Goal: Transaction & Acquisition: Book appointment/travel/reservation

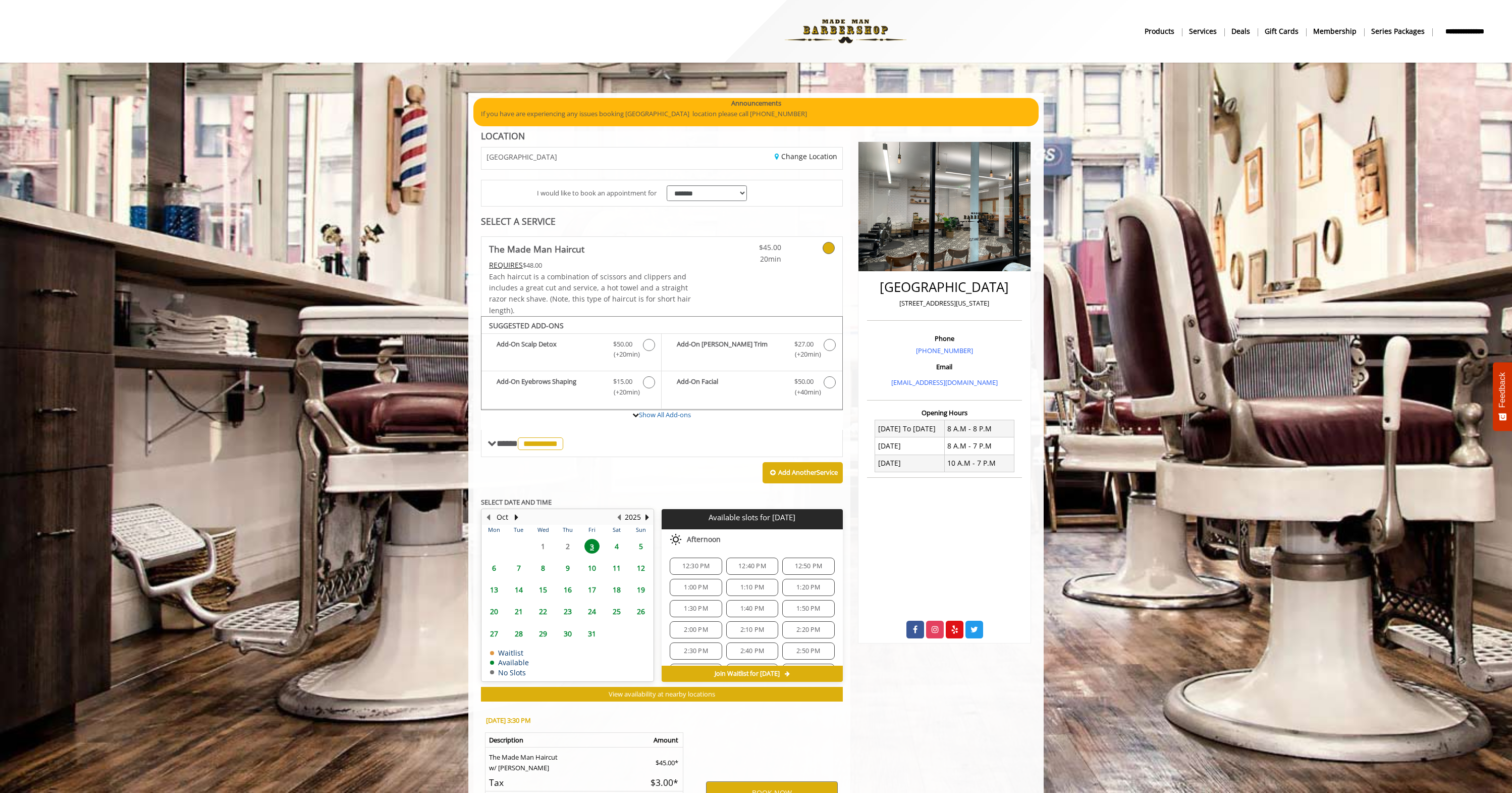
scroll to position [47, 0]
click at [789, 720] on div "BOOK NOW" at bounding box center [772, 792] width 157 height 172
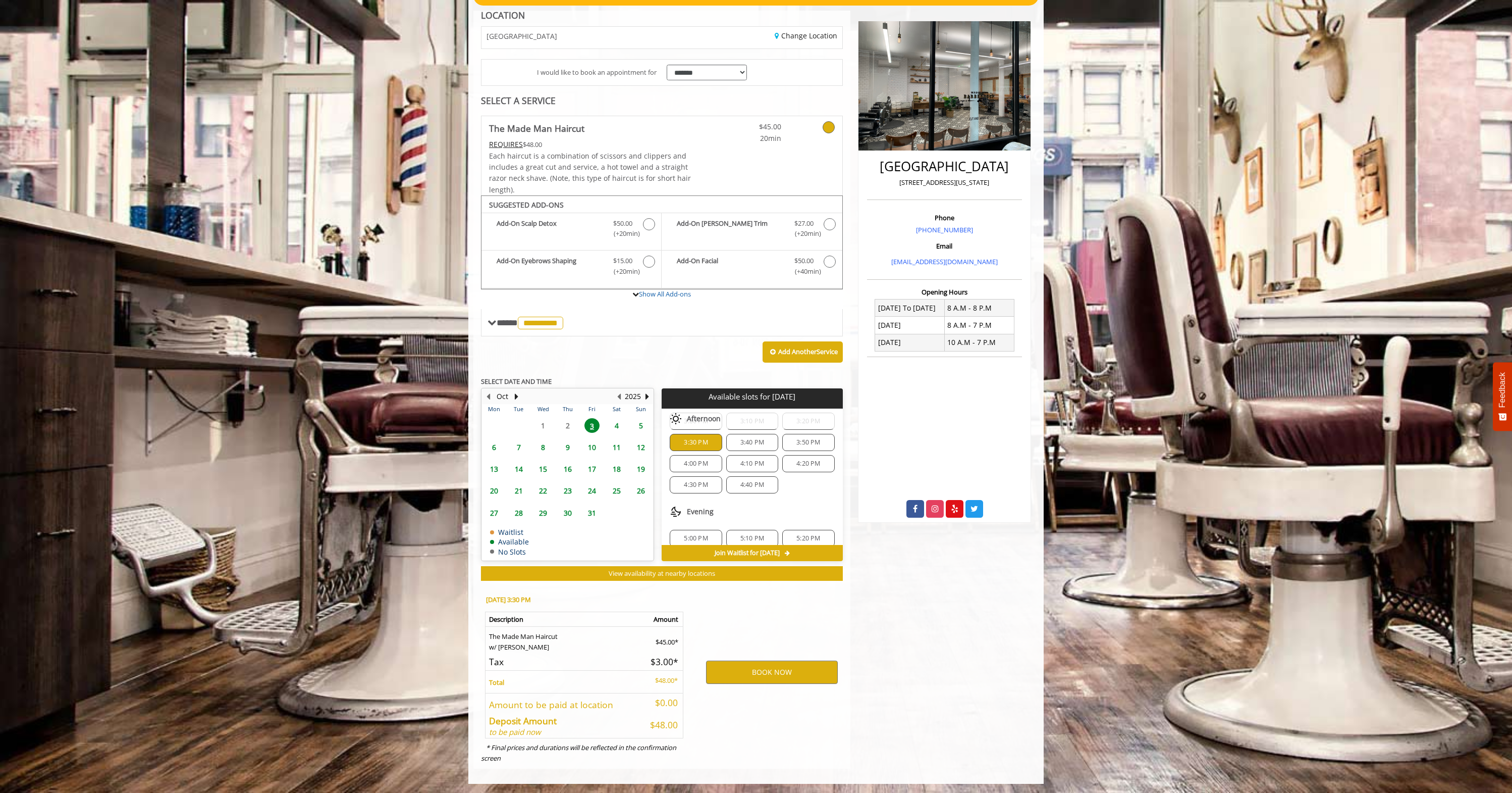
scroll to position [203, 0]
click at [788, 677] on button "BOOK NOW" at bounding box center [772, 672] width 132 height 23
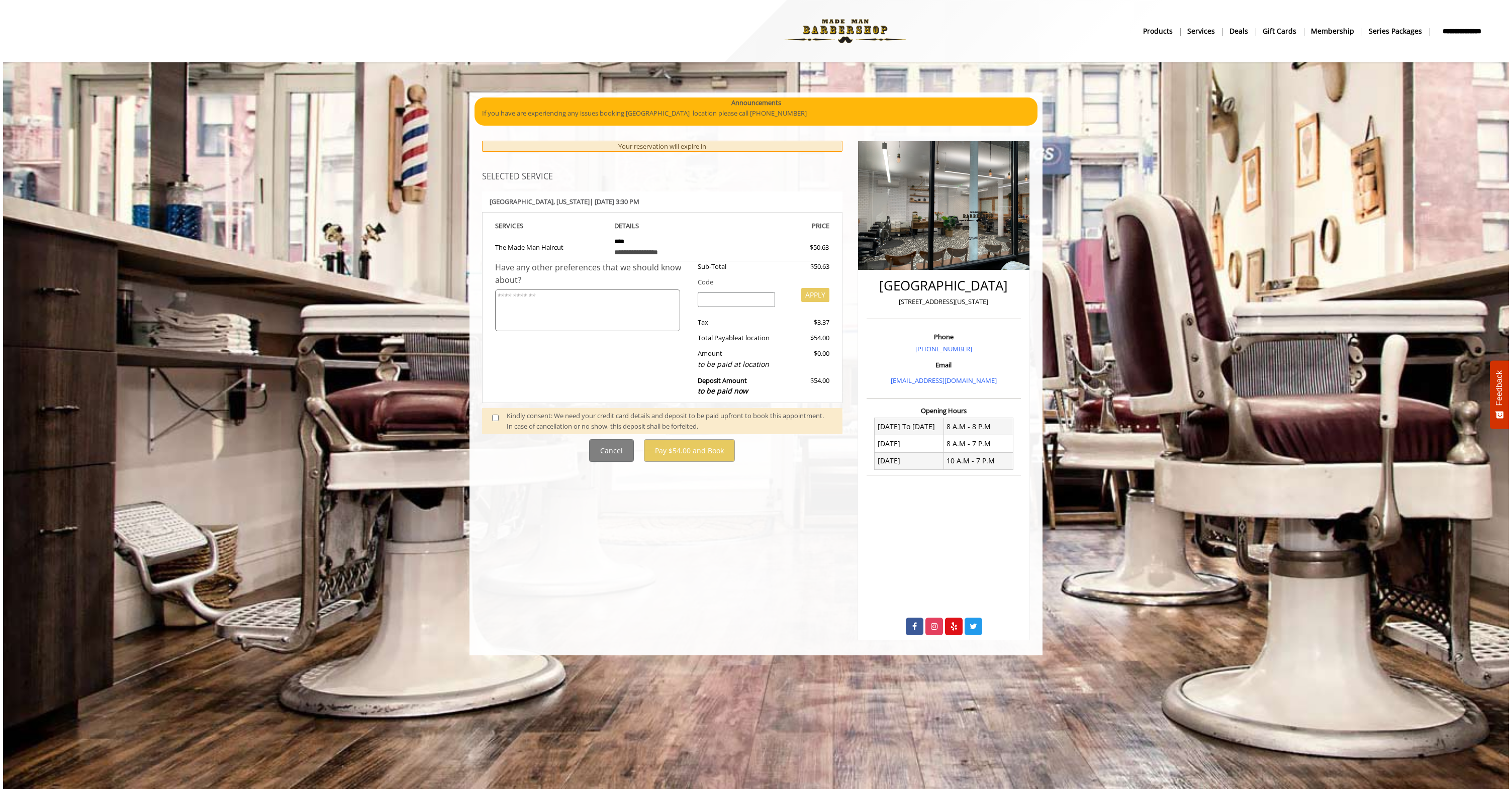
scroll to position [0, 0]
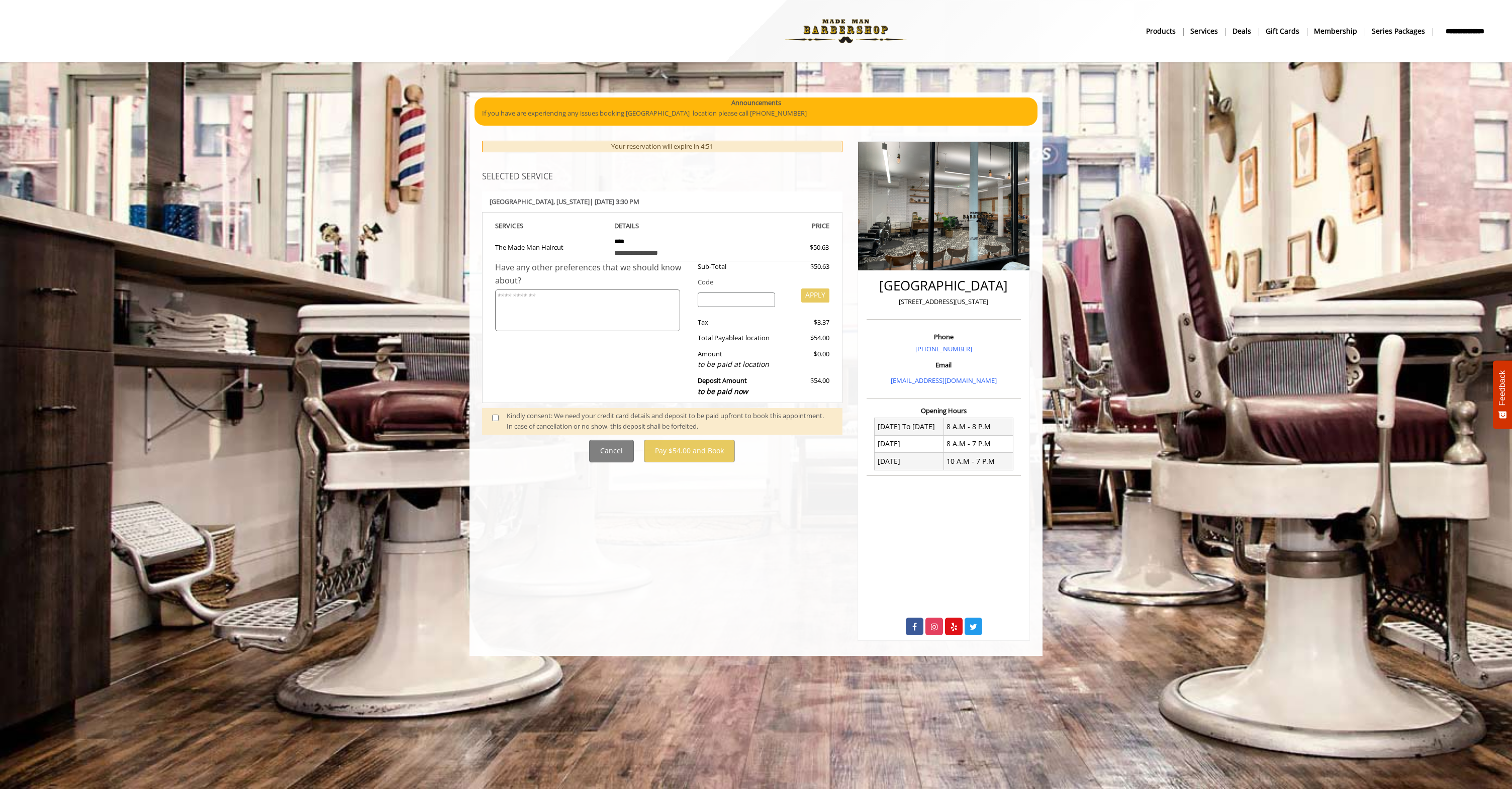
click at [846, 33] on img at bounding box center [846, 31] width 139 height 55
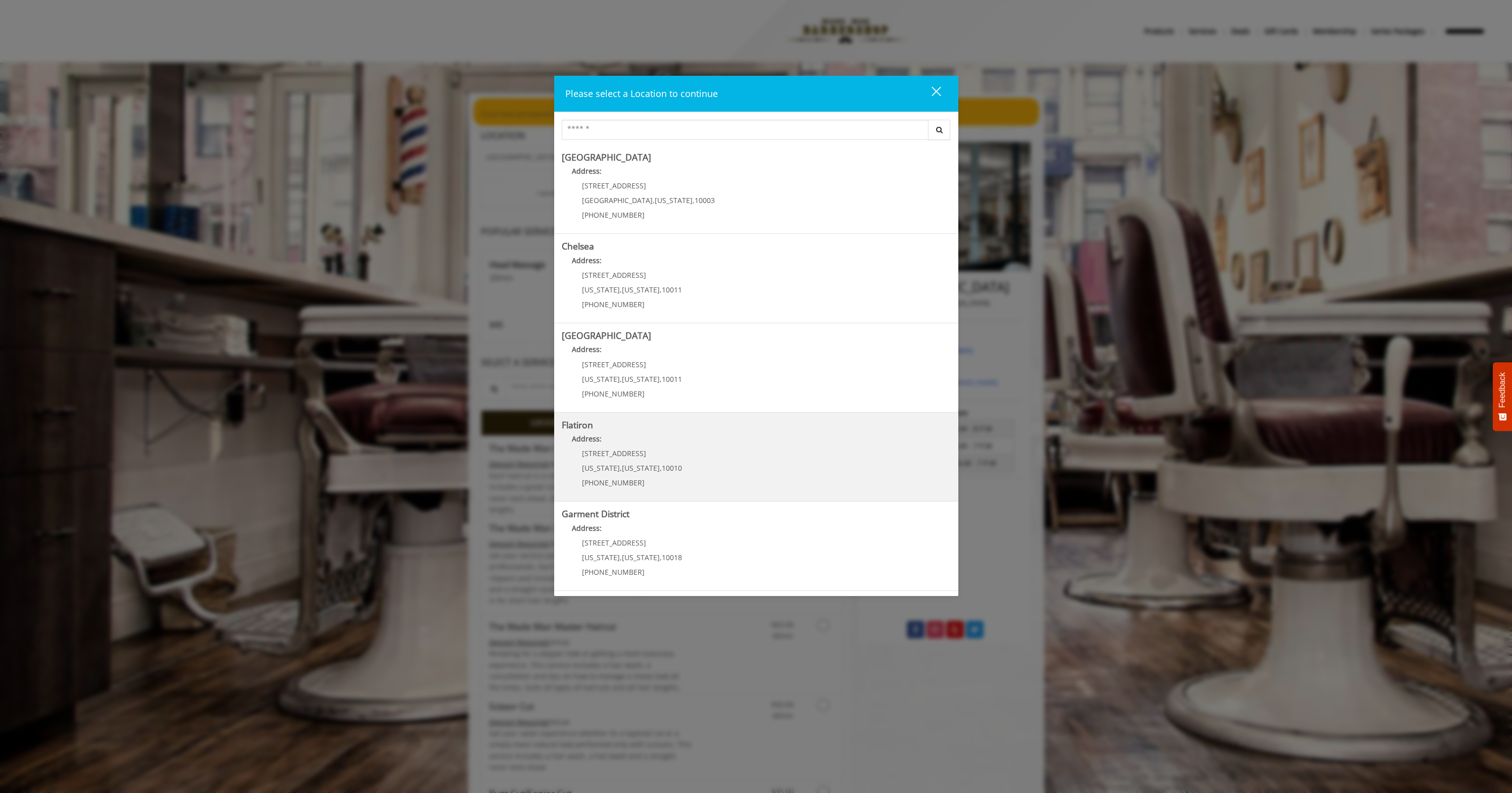
click at [659, 415] on div "Flatiron Address: 10 E 23rd St New York , New York , 10010 (917) 475-1765" at bounding box center [756, 458] width 404 height 90
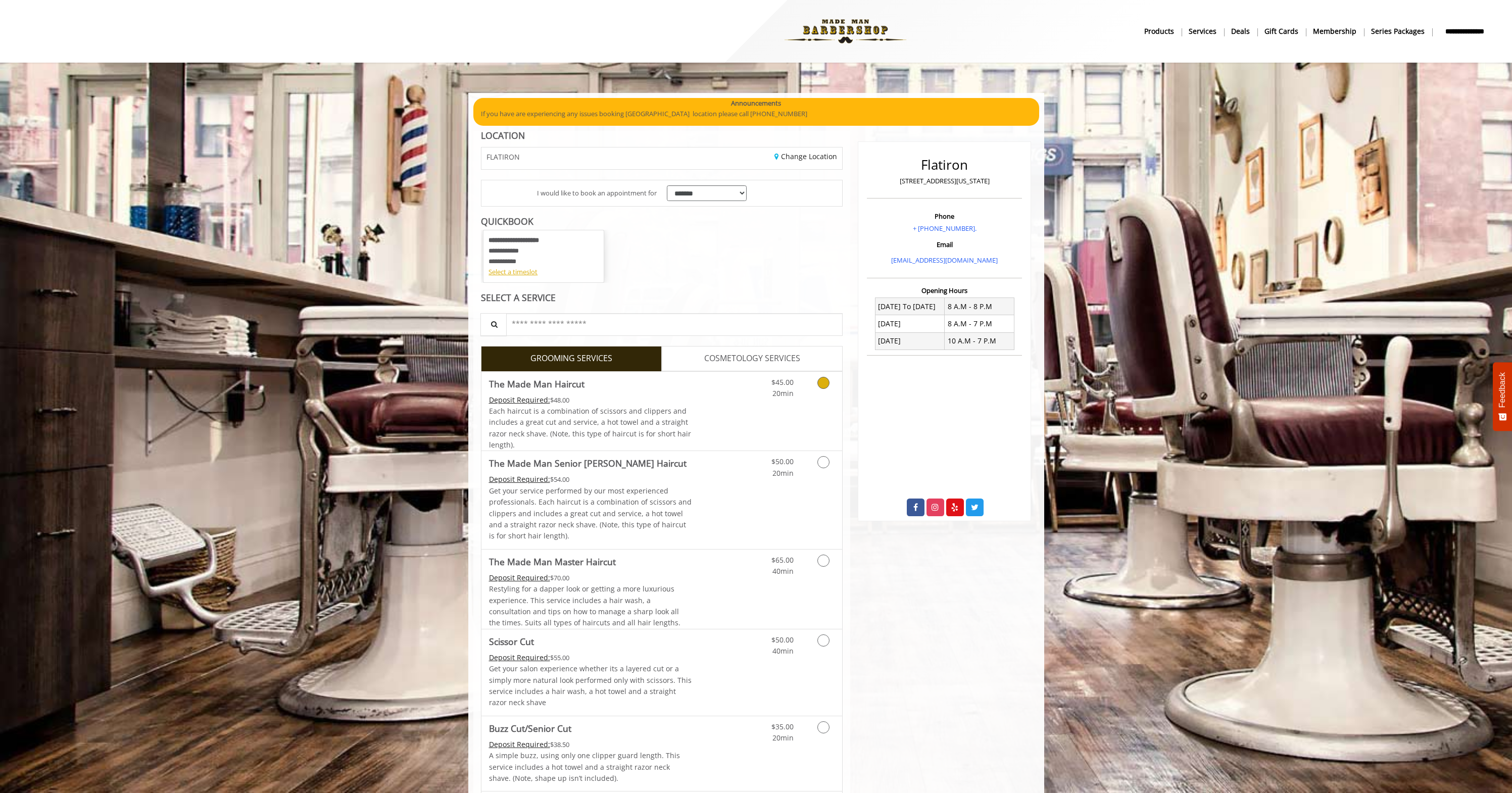
click at [783, 412] on div "$45.00 20min" at bounding box center [796, 411] width 90 height 79
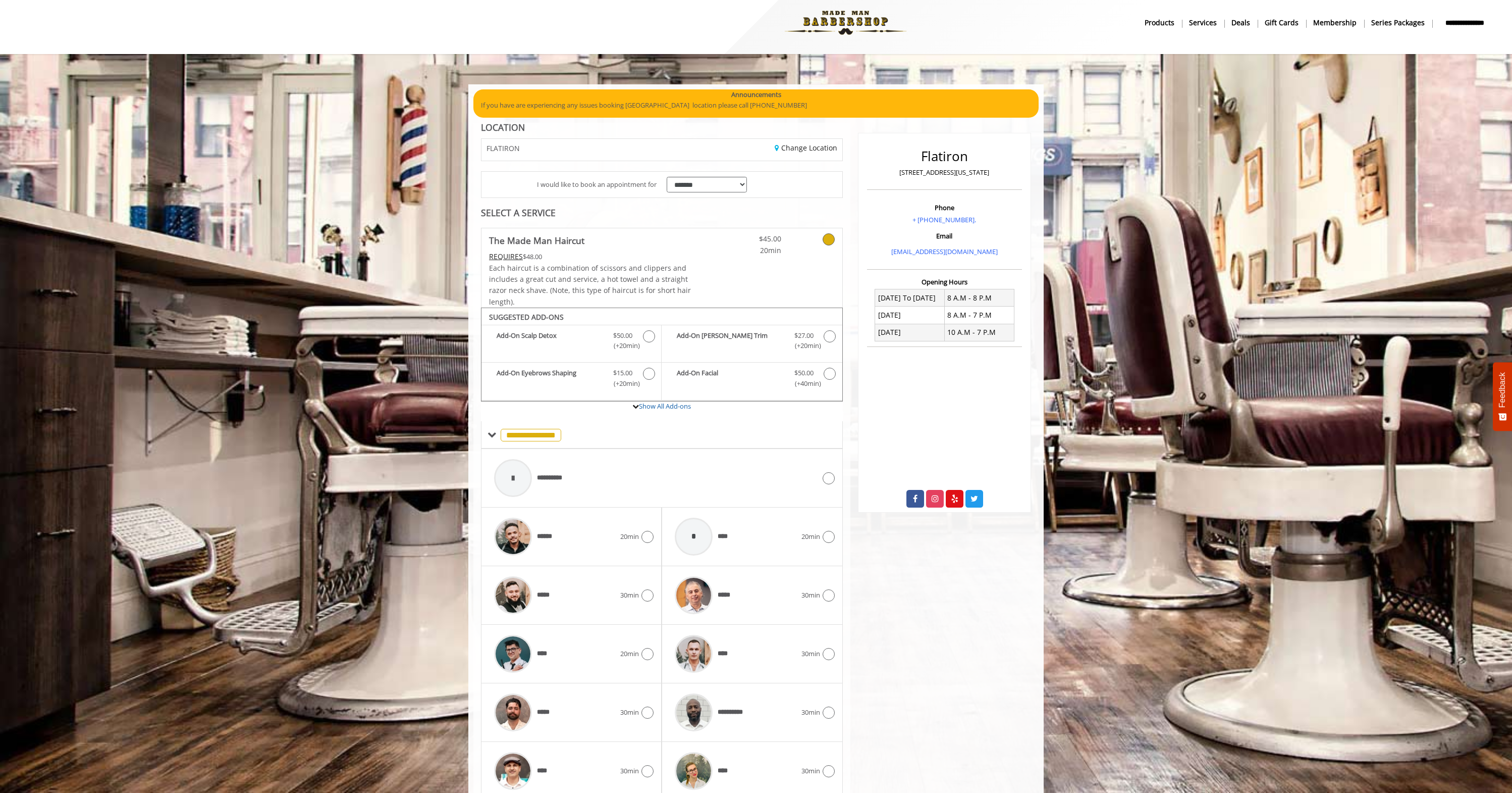
scroll to position [51, 0]
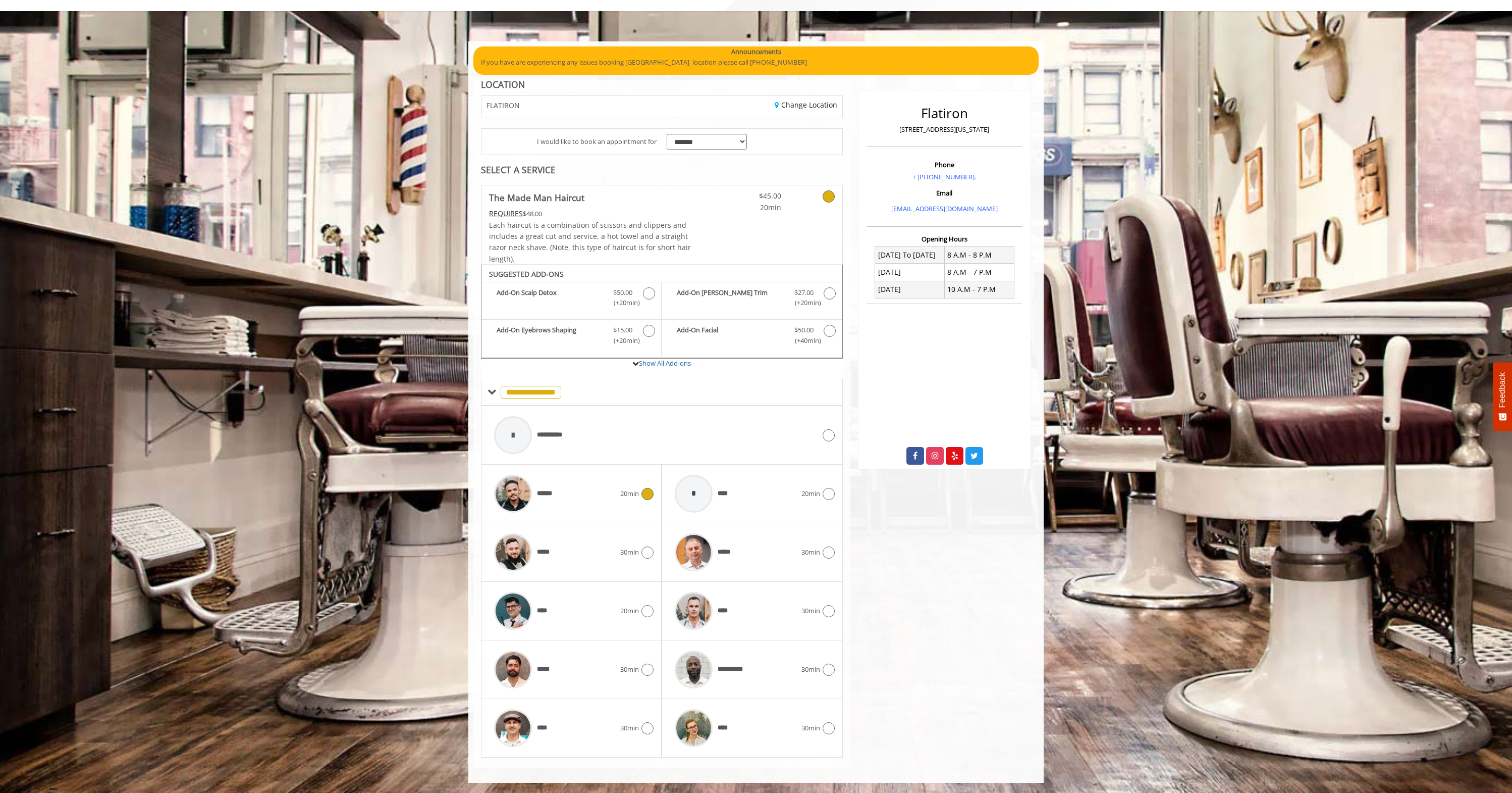
click at [610, 488] on div "******" at bounding box center [554, 493] width 131 height 48
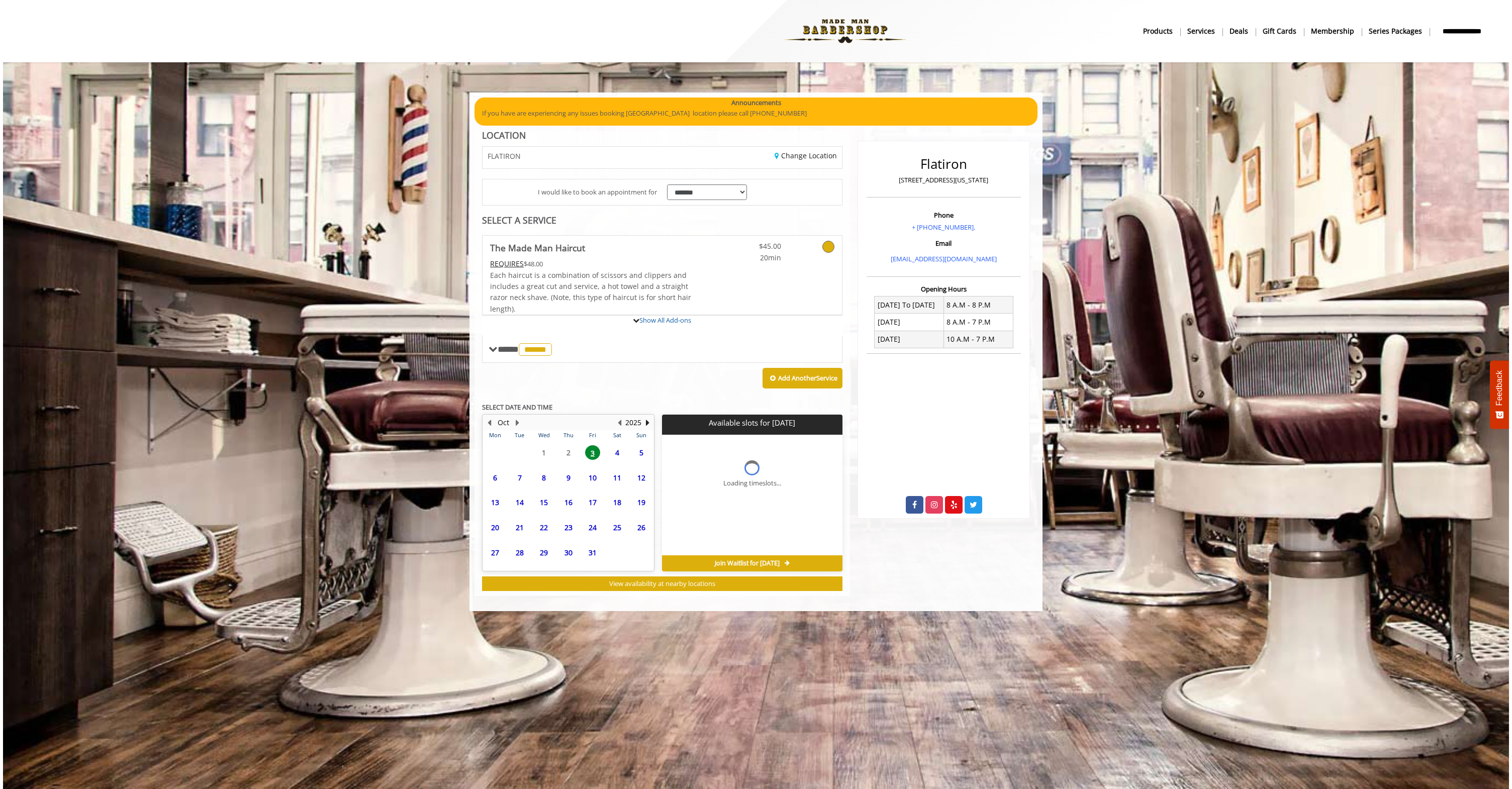
scroll to position [0, 0]
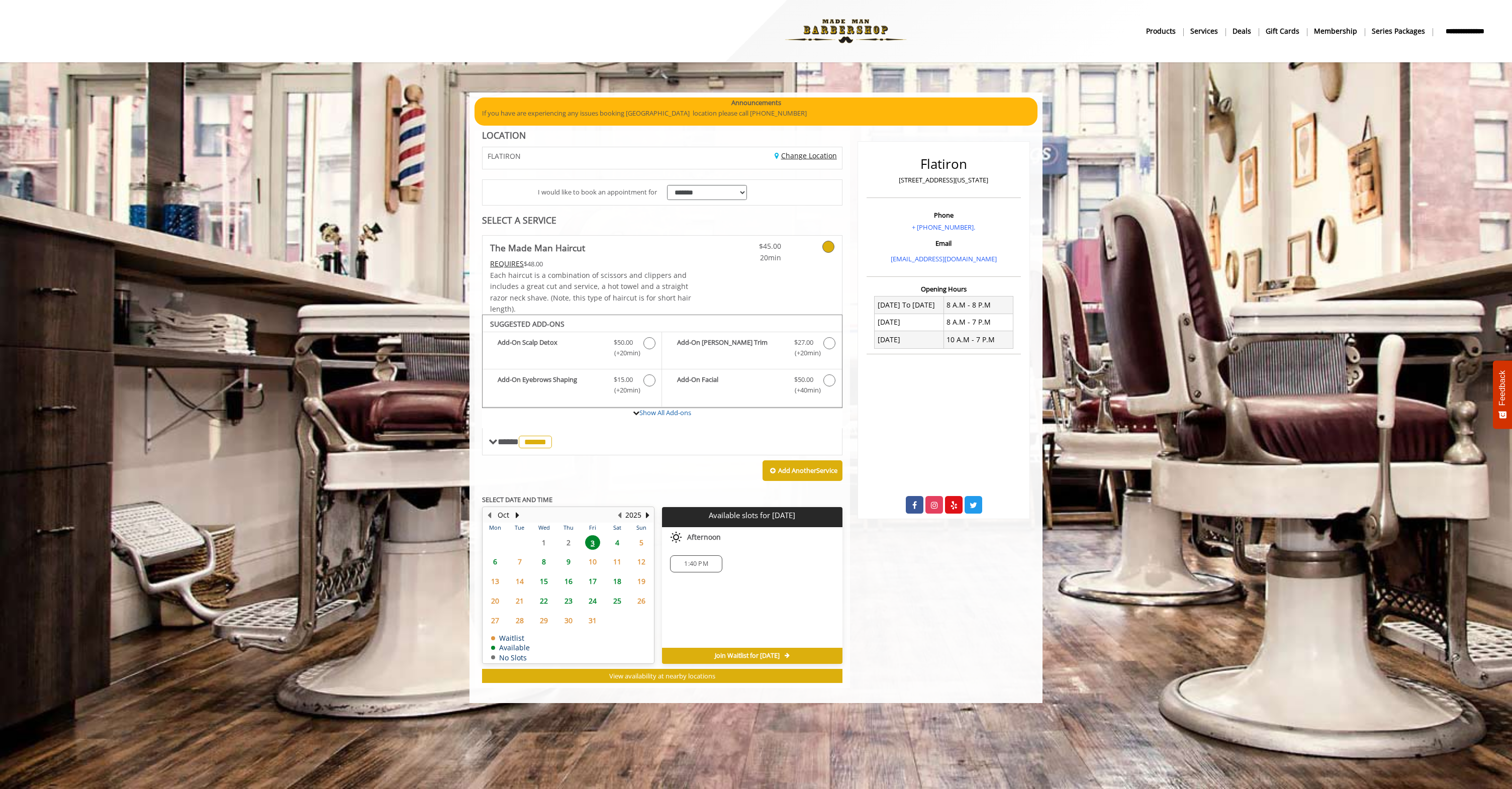
click at [782, 159] on link "Change Location" at bounding box center [806, 155] width 62 height 9
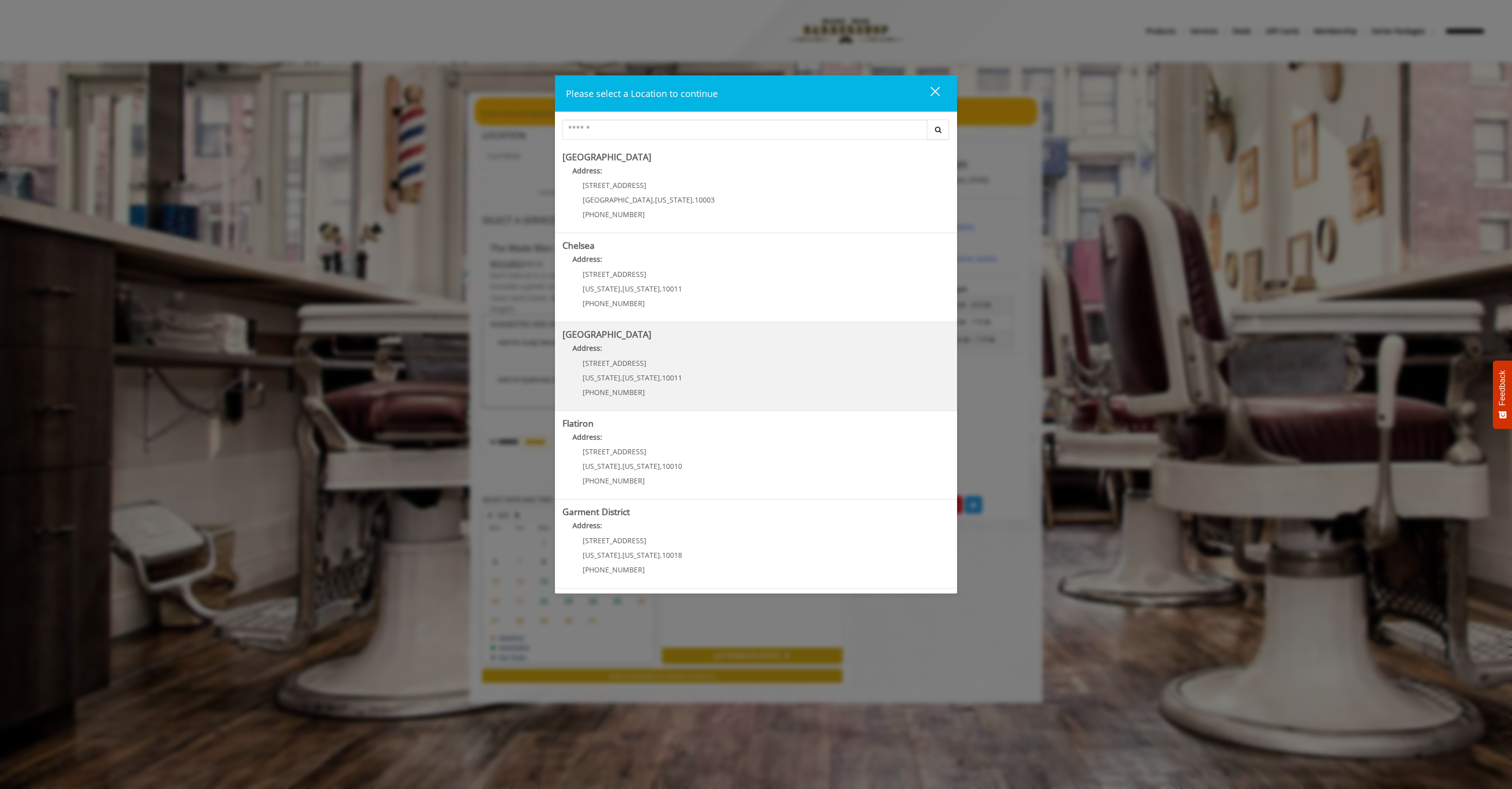
click at [722, 337] on h5 "[GEOGRAPHIC_DATA]" at bounding box center [755, 334] width 387 height 9
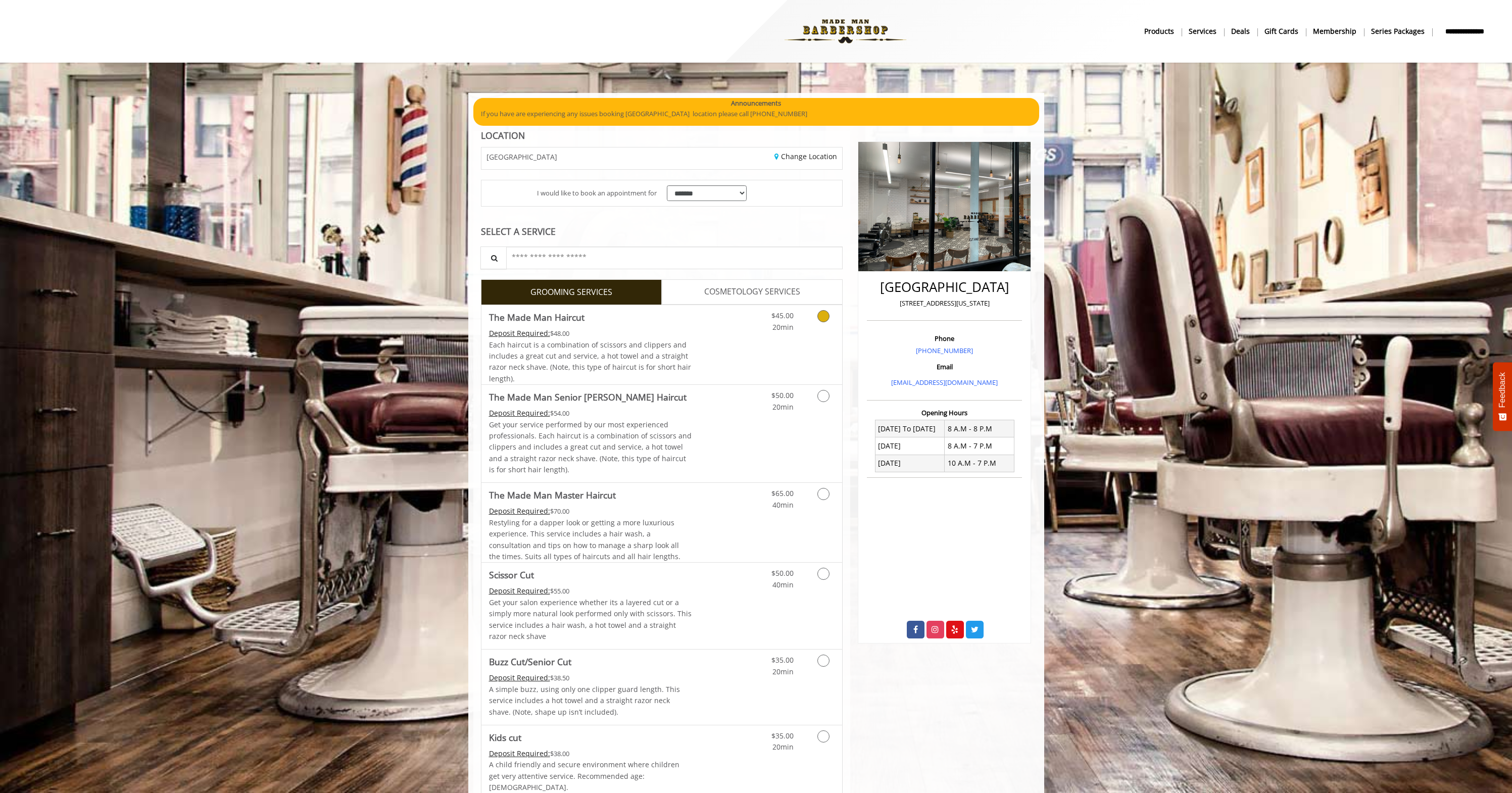
click at [726, 339] on link "Discounted Price" at bounding box center [721, 344] width 60 height 79
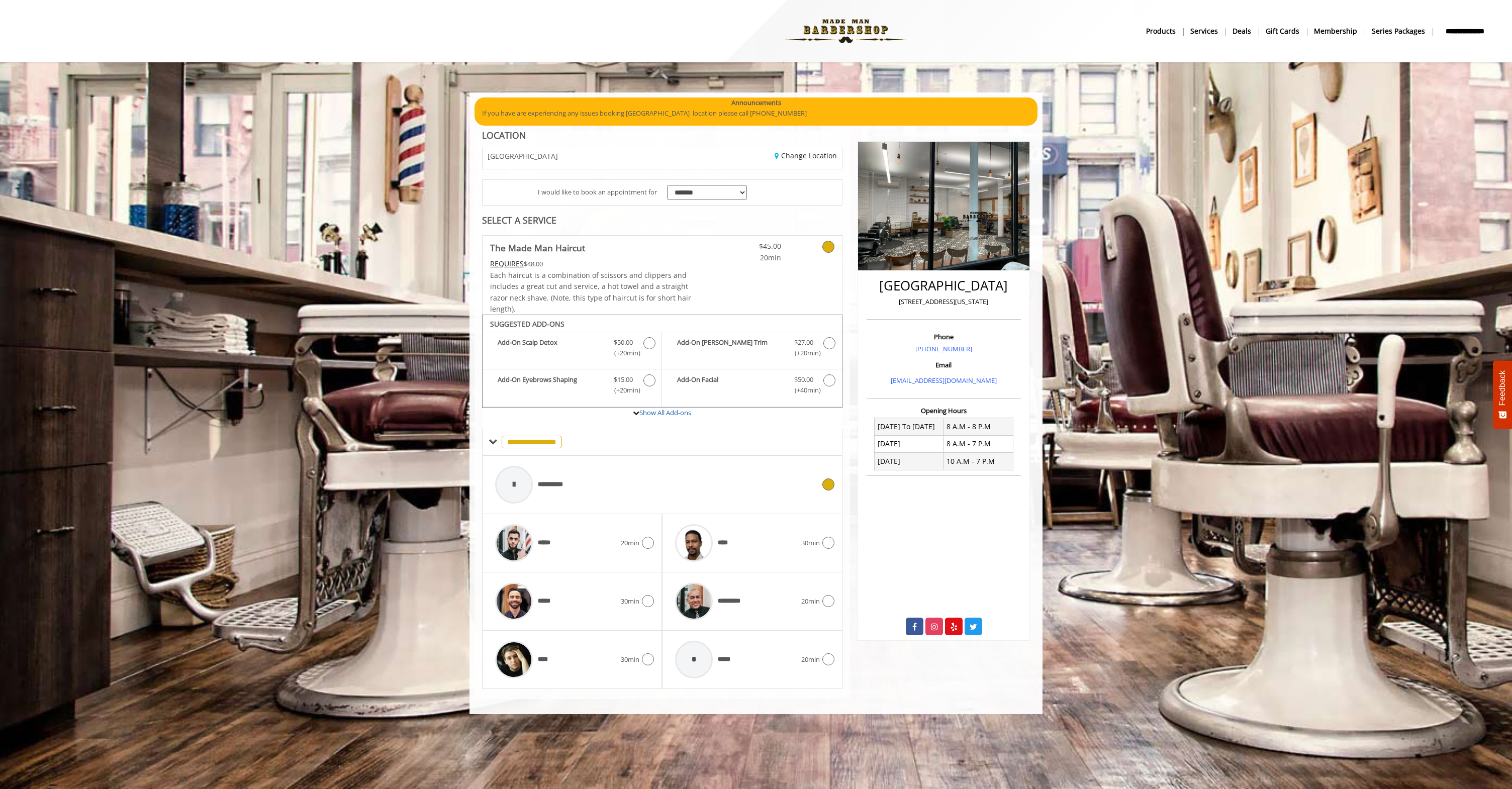
click at [661, 476] on div "**********" at bounding box center [655, 484] width 330 height 48
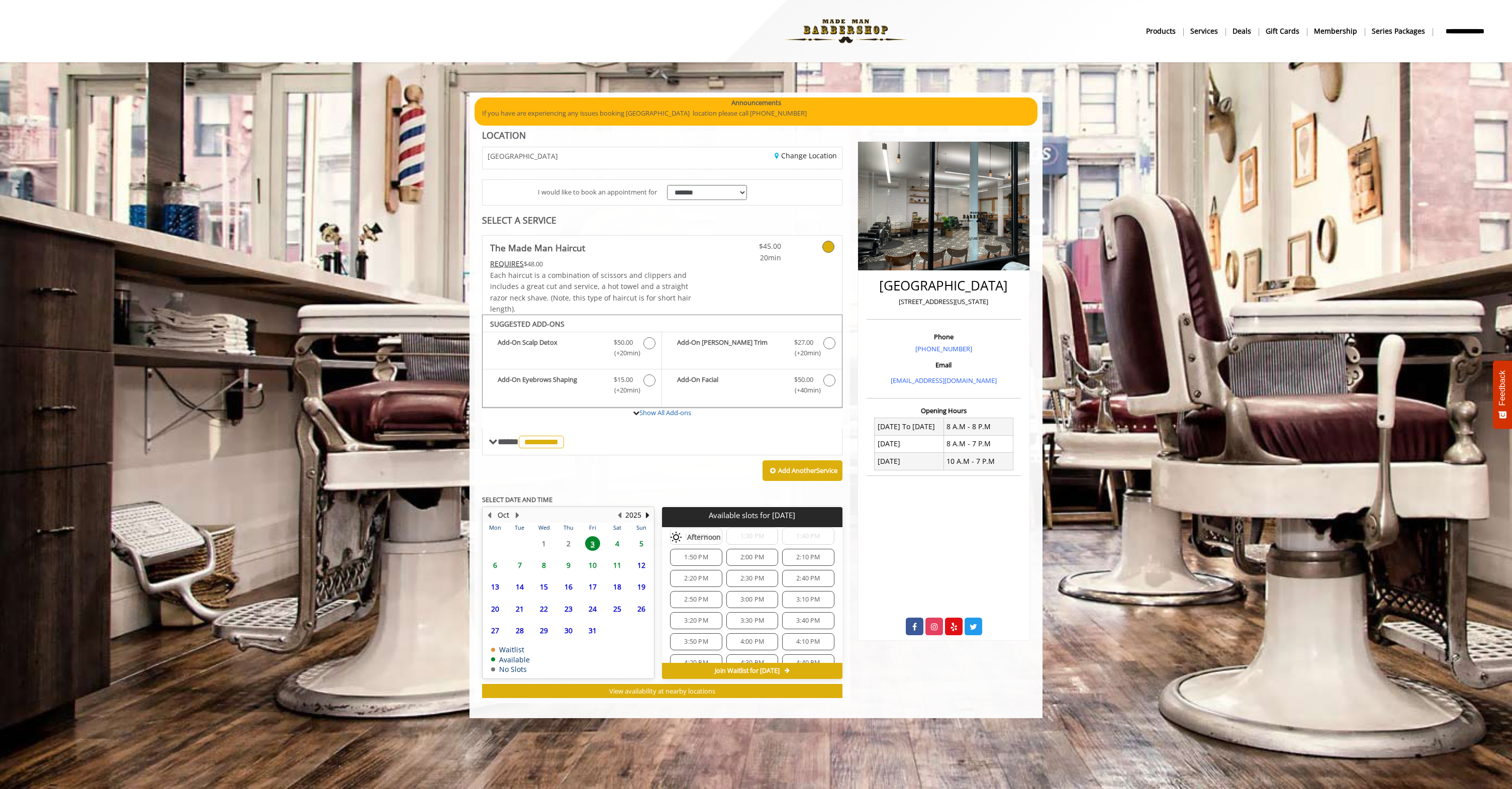
scroll to position [33, 0]
click at [734, 612] on span "3:30 PM" at bounding box center [752, 615] width 43 height 8
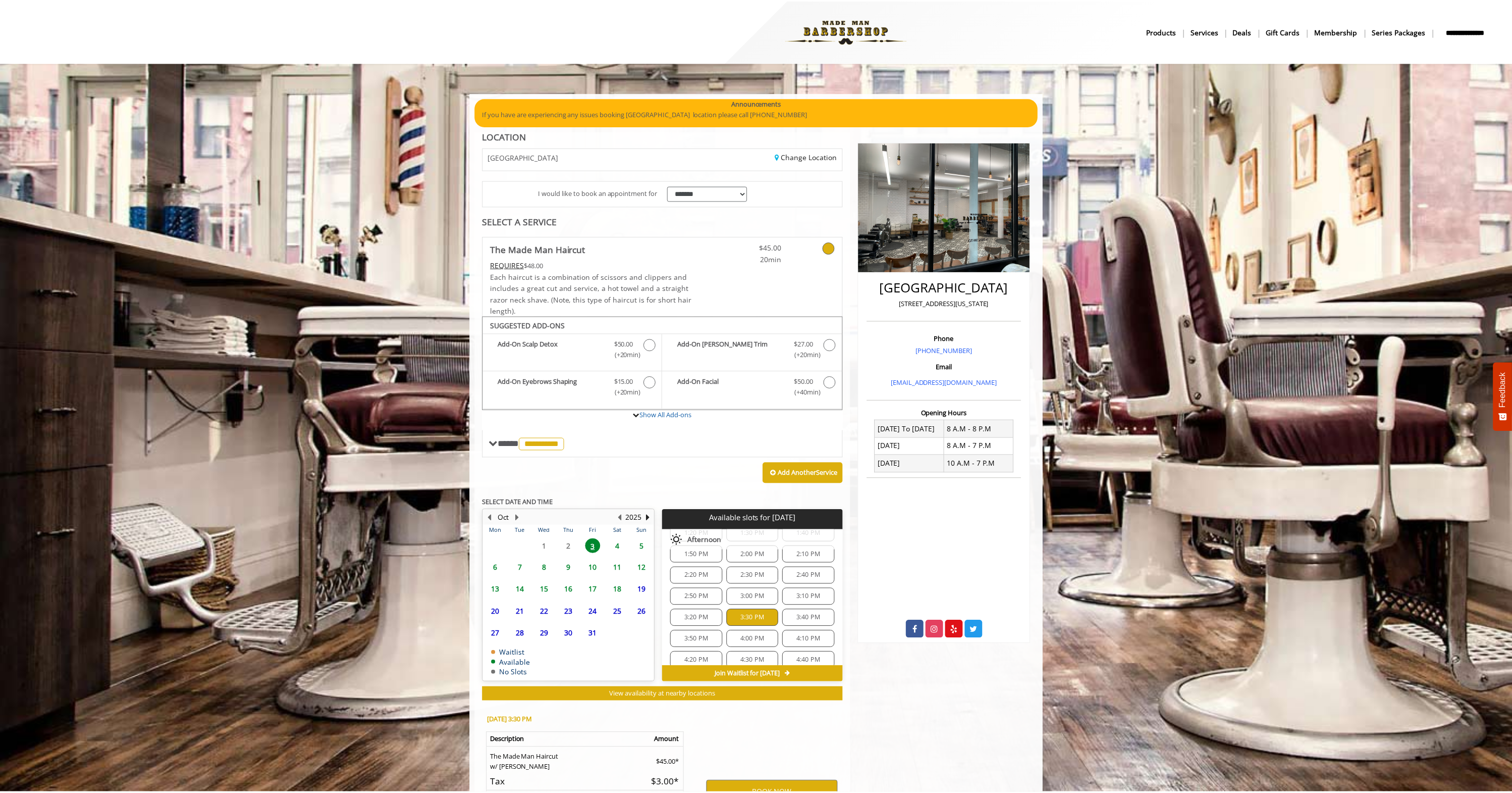
scroll to position [0, 0]
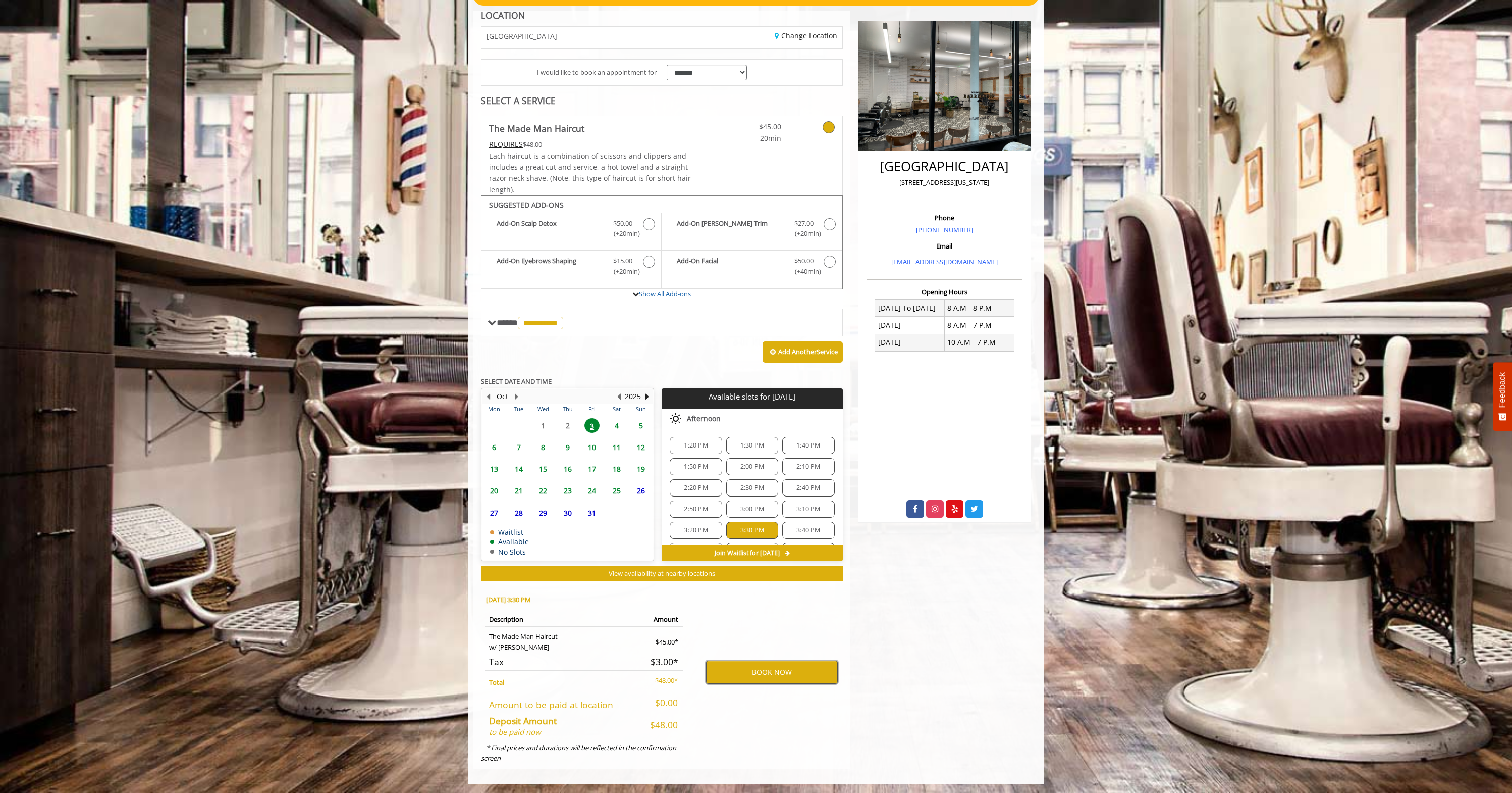
click at [767, 676] on button "BOOK NOW" at bounding box center [772, 672] width 132 height 23
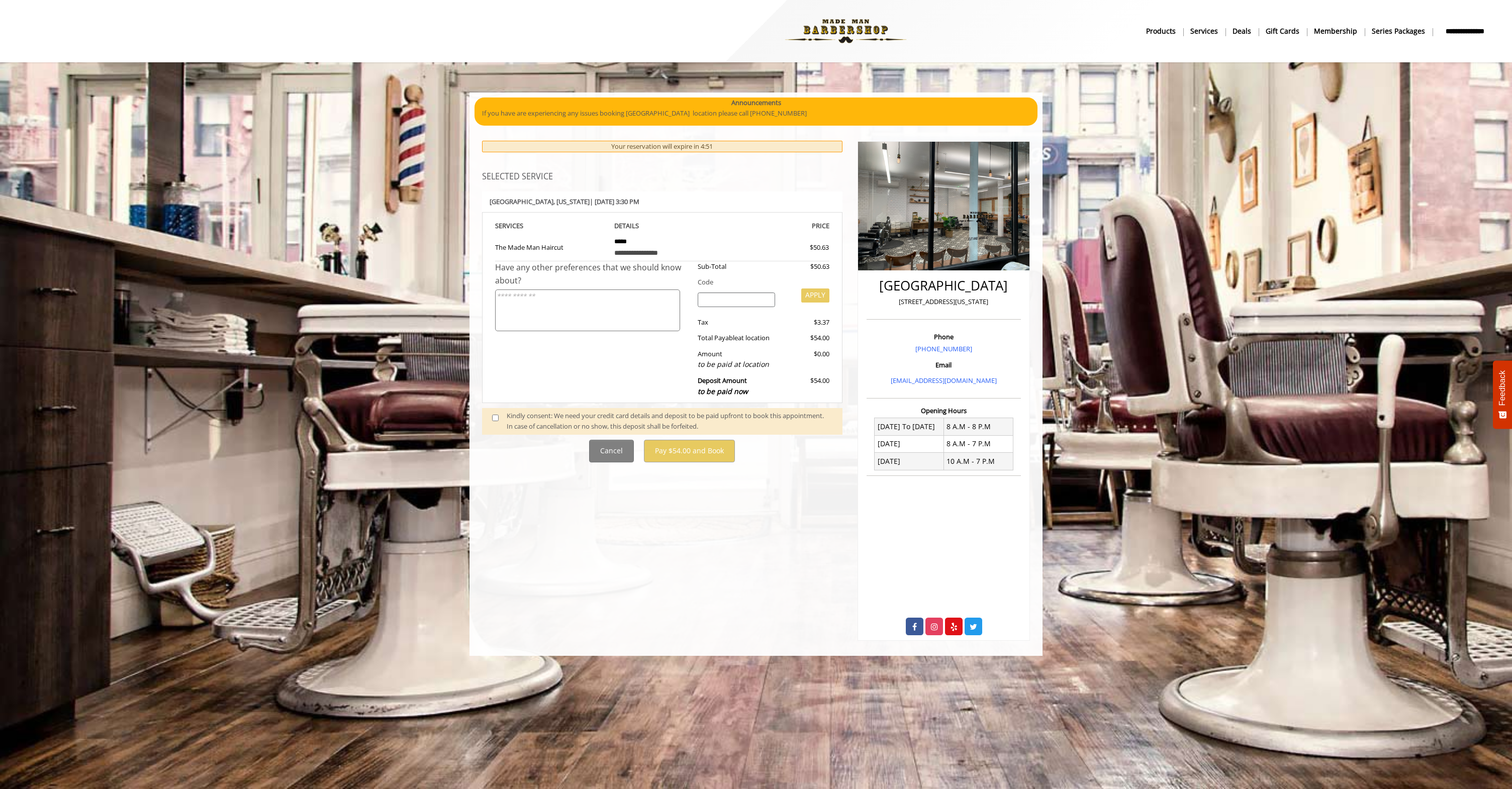
click at [508, 418] on div "Kindly consent: We need your credit card details and deposit to be paid upfront…" at bounding box center [669, 421] width 326 height 21
click at [491, 418] on span at bounding box center [500, 421] width 30 height 21
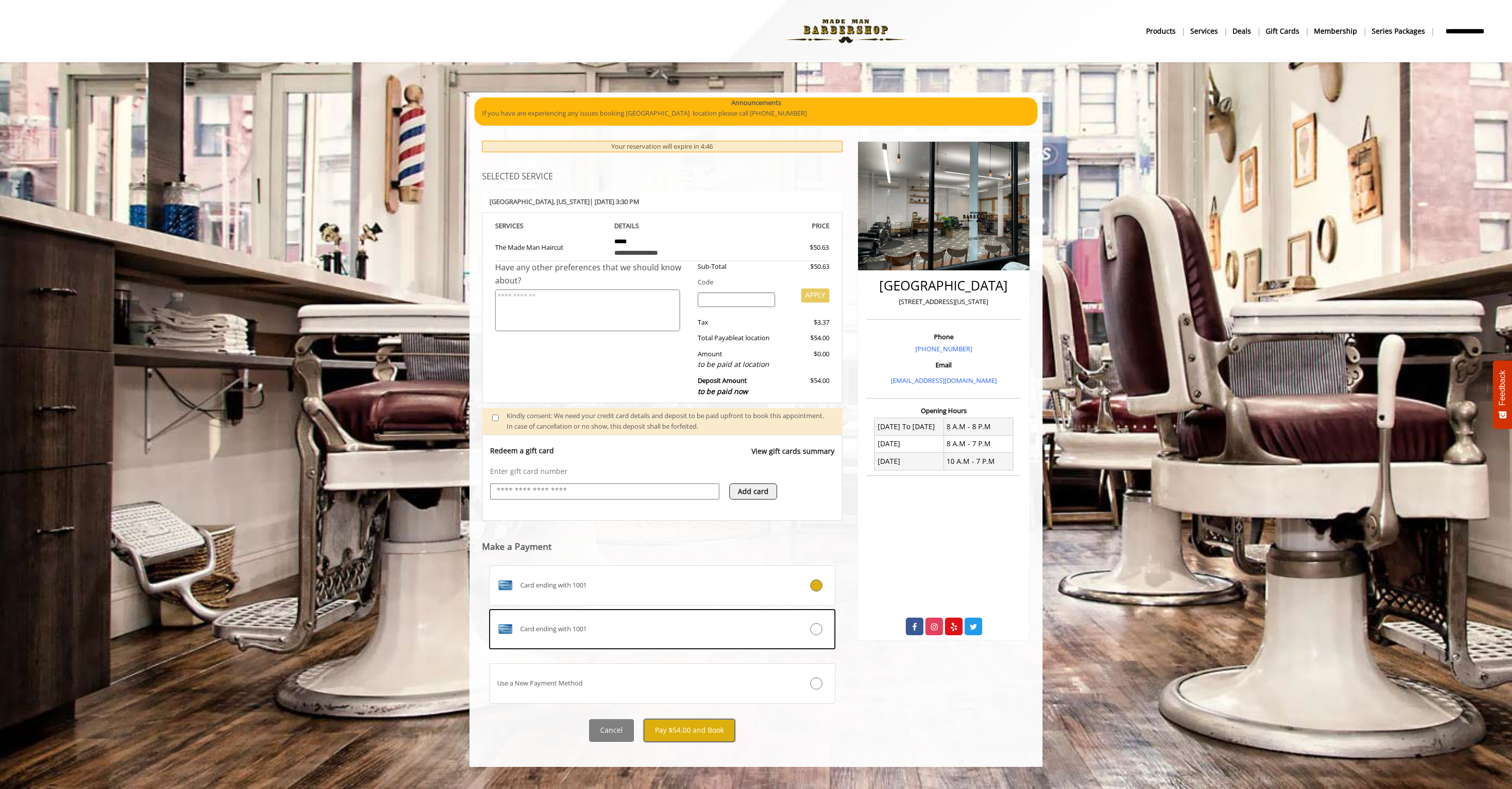
click at [706, 730] on button "Pay $54.00 and Book" at bounding box center [689, 730] width 91 height 23
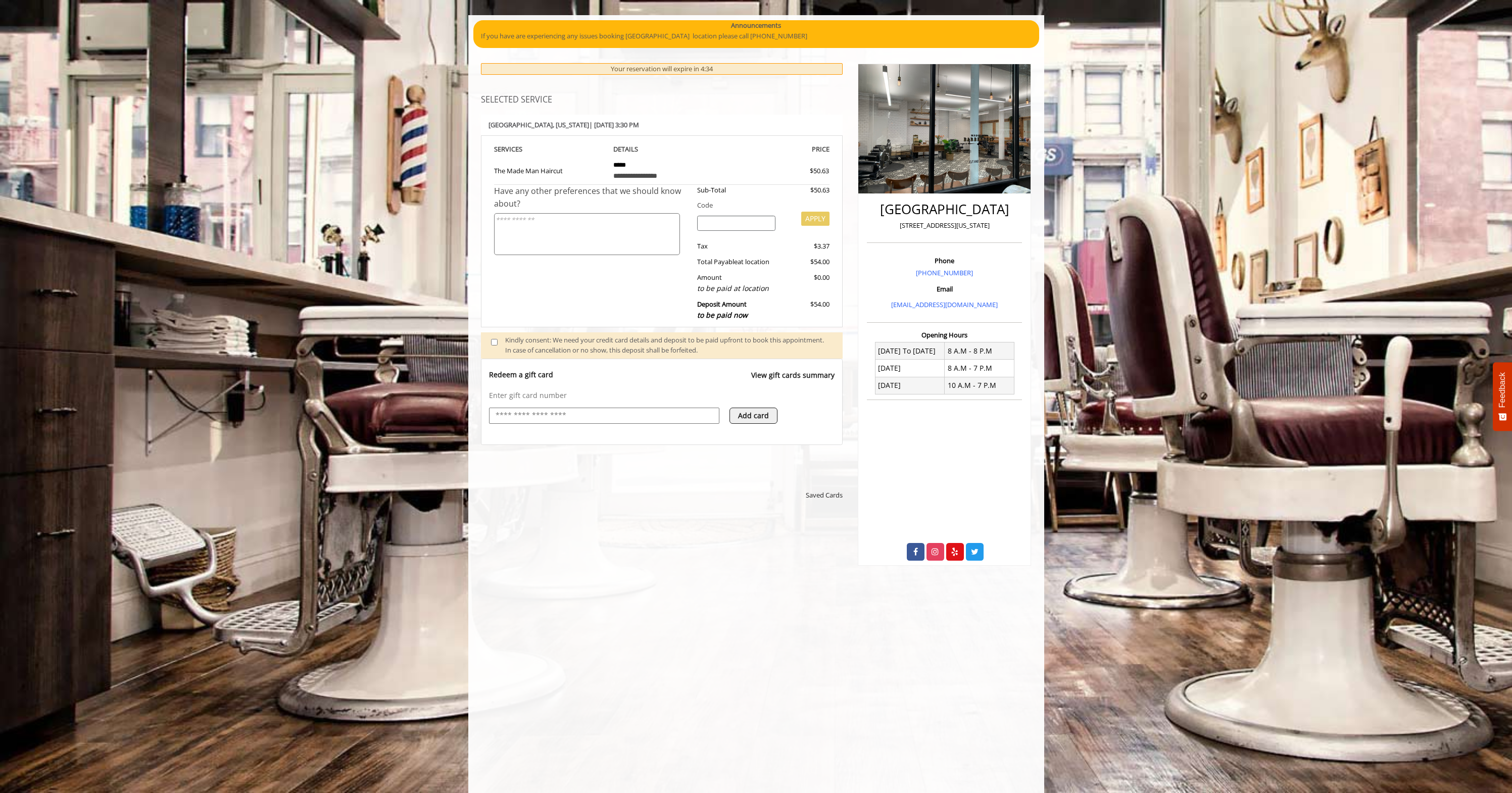
scroll to position [80, 0]
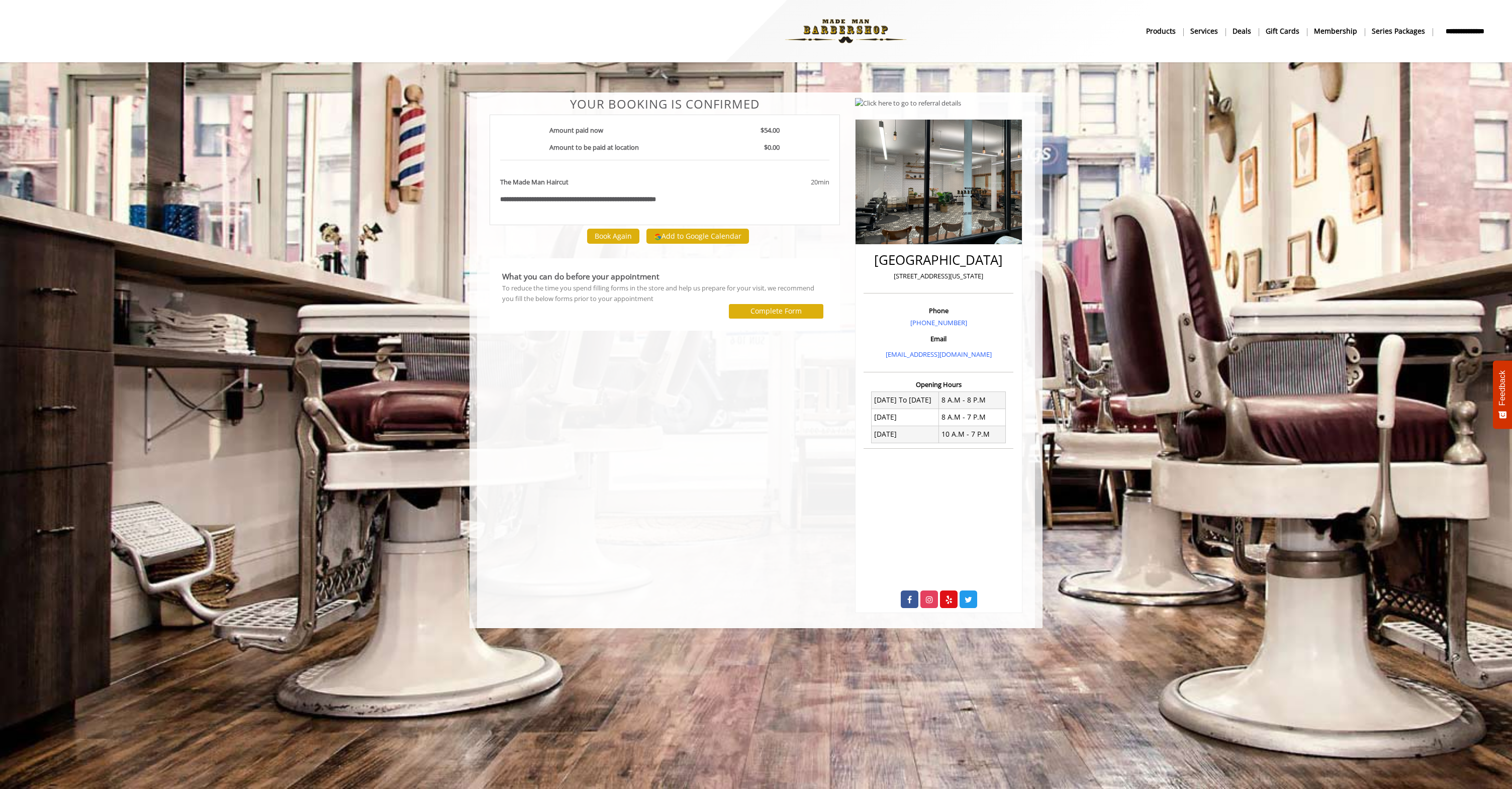
click at [656, 201] on b "**********" at bounding box center [593, 199] width 126 height 6
copy div "**********"
